Goal: Find specific page/section: Find specific page/section

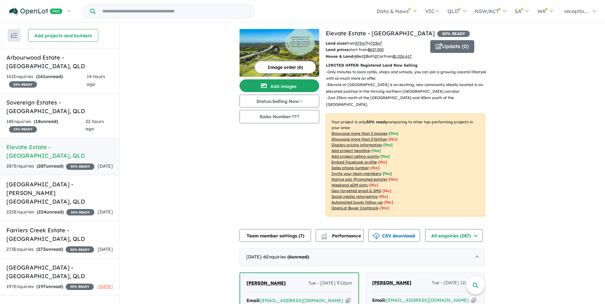
scroll to position [223, 0]
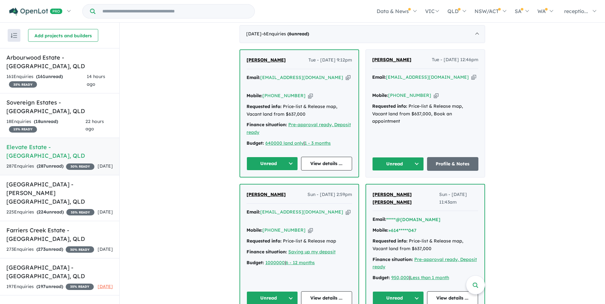
click at [471, 74] on icon "button" at bounding box center [473, 77] width 5 height 7
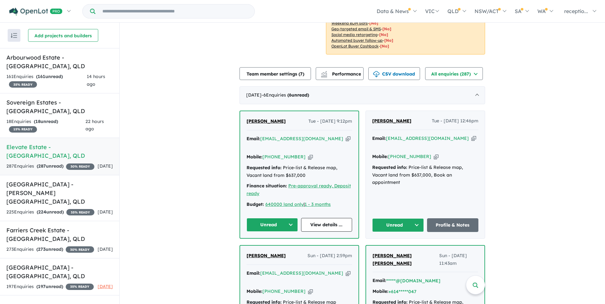
scroll to position [159, 0]
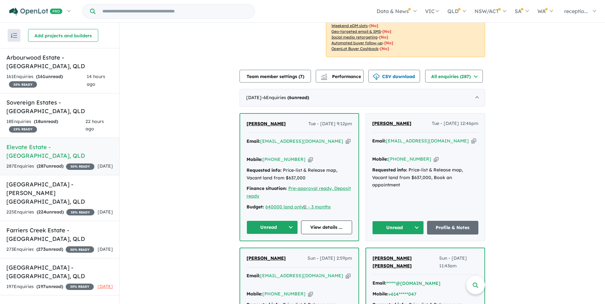
click at [345, 138] on icon "button" at bounding box center [347, 141] width 5 height 7
click at [308, 156] on icon "button" at bounding box center [310, 159] width 5 height 7
click at [72, 118] on div "18 Enquir ies ( 18 unread) 15 % READY" at bounding box center [45, 125] width 79 height 15
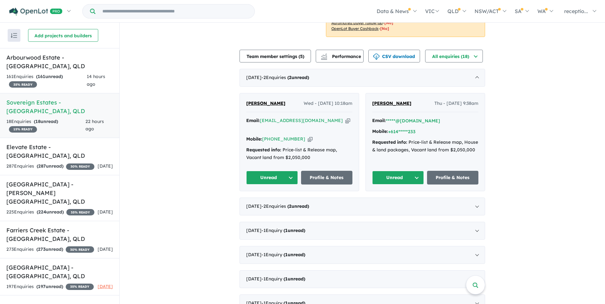
scroll to position [96, 0]
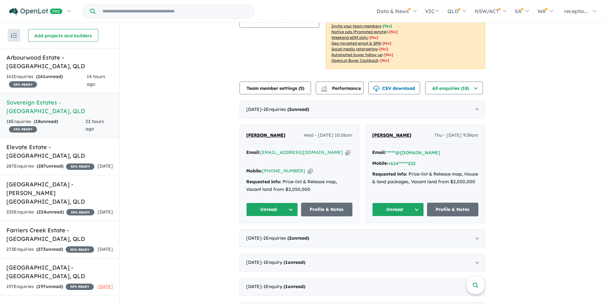
click at [345, 151] on icon "button" at bounding box center [347, 152] width 5 height 7
click at [73, 73] on div "161 Enquir ies ( 161 unread) 35 % READY" at bounding box center [46, 80] width 80 height 15
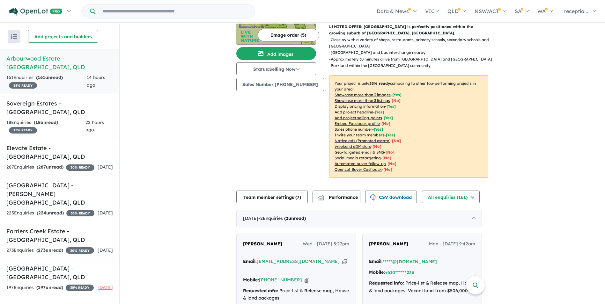
scroll to position [96, 0]
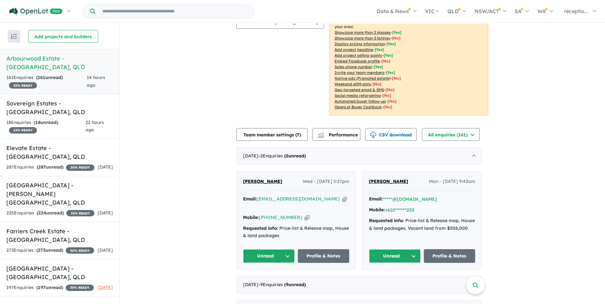
click at [342, 199] on icon "button" at bounding box center [344, 199] width 5 height 7
